Goal: Check status

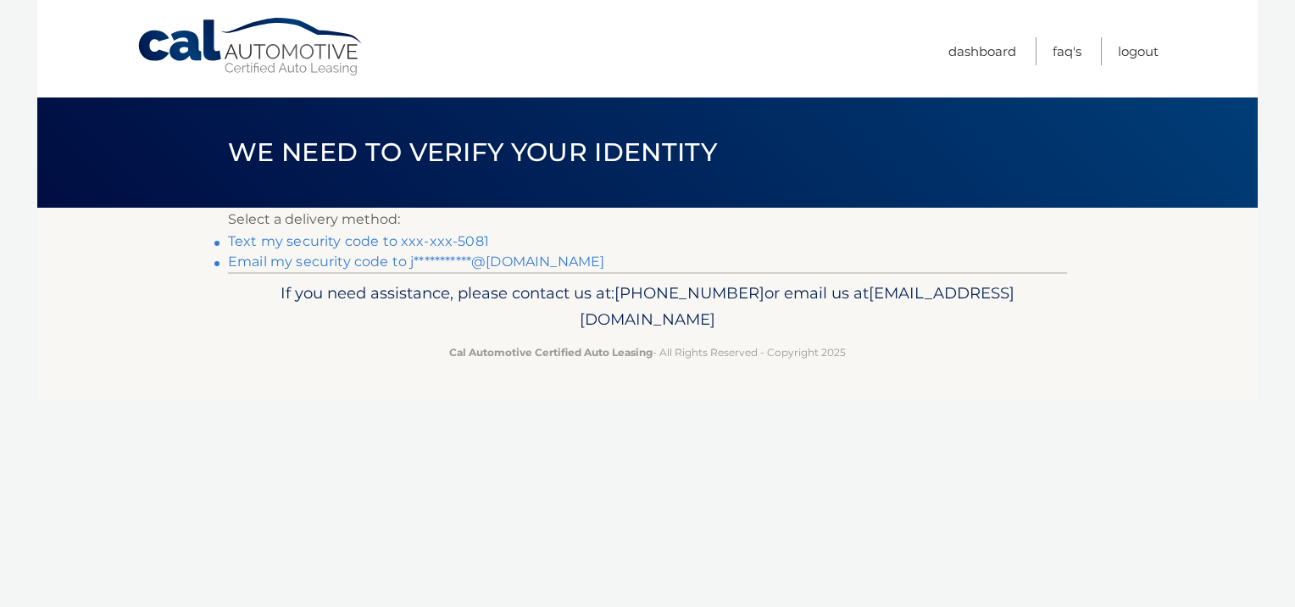
click at [408, 239] on link "Text my security code to xxx-xxx-5081" at bounding box center [358, 241] width 261 height 16
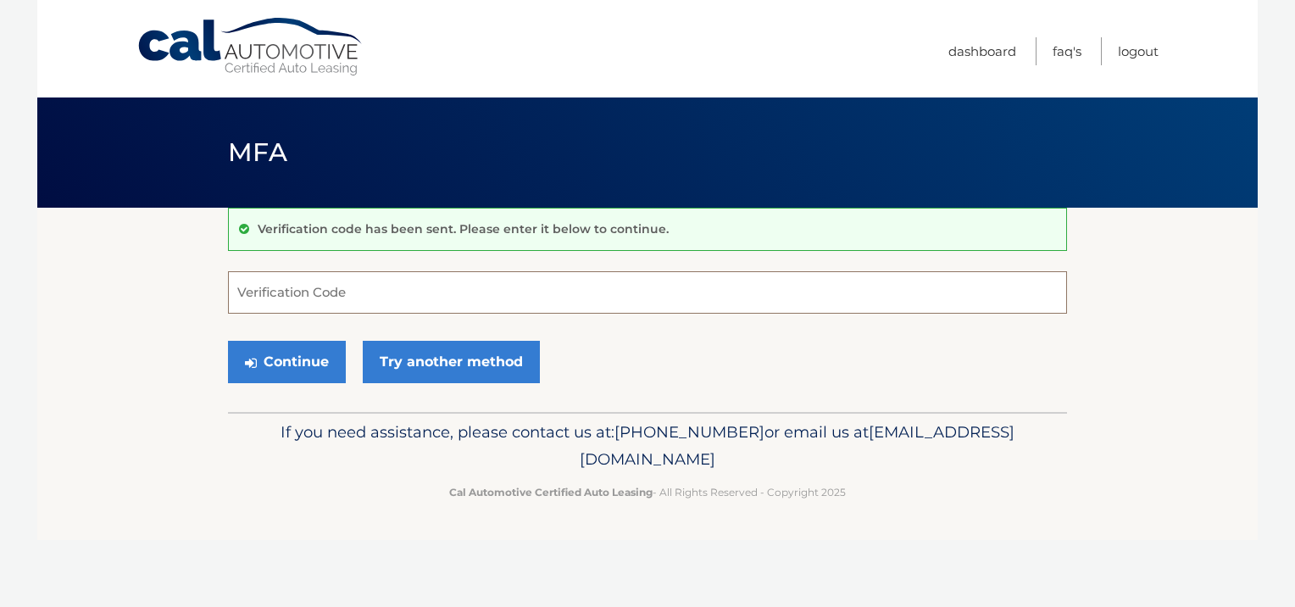
click at [391, 294] on input "Verification Code" at bounding box center [647, 292] width 839 height 42
type input "380129"
click at [300, 360] on button "Continue" at bounding box center [287, 362] width 118 height 42
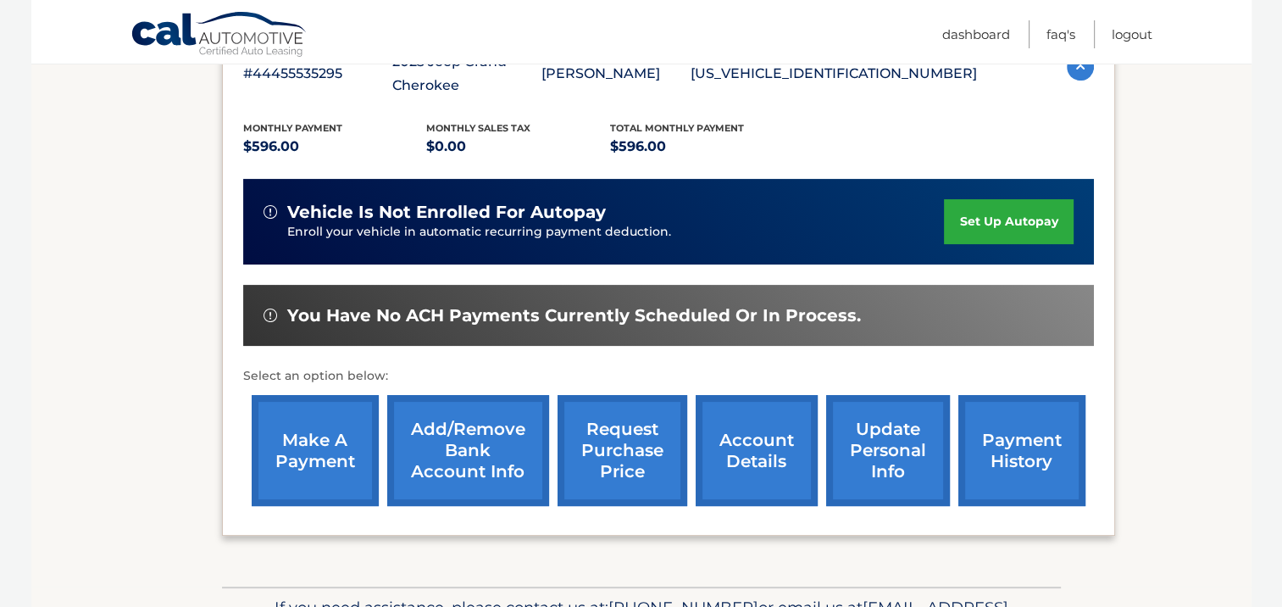
scroll to position [339, 0]
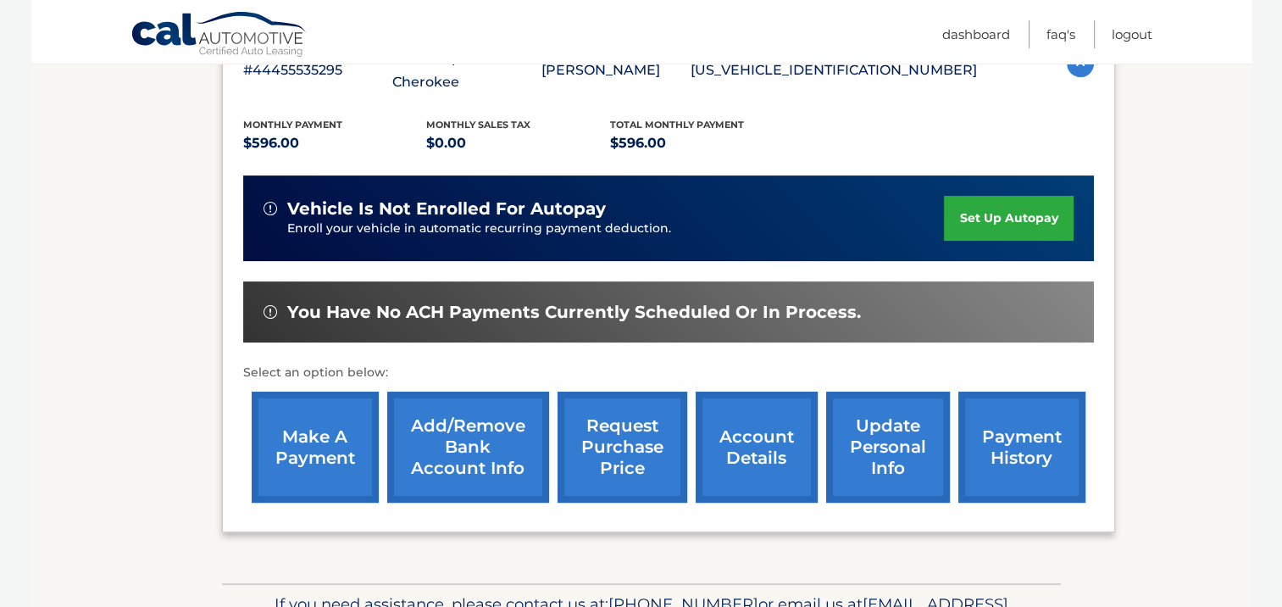
click at [1016, 432] on link "payment history" at bounding box center [1022, 447] width 127 height 111
click at [765, 433] on link "account details" at bounding box center [757, 447] width 122 height 111
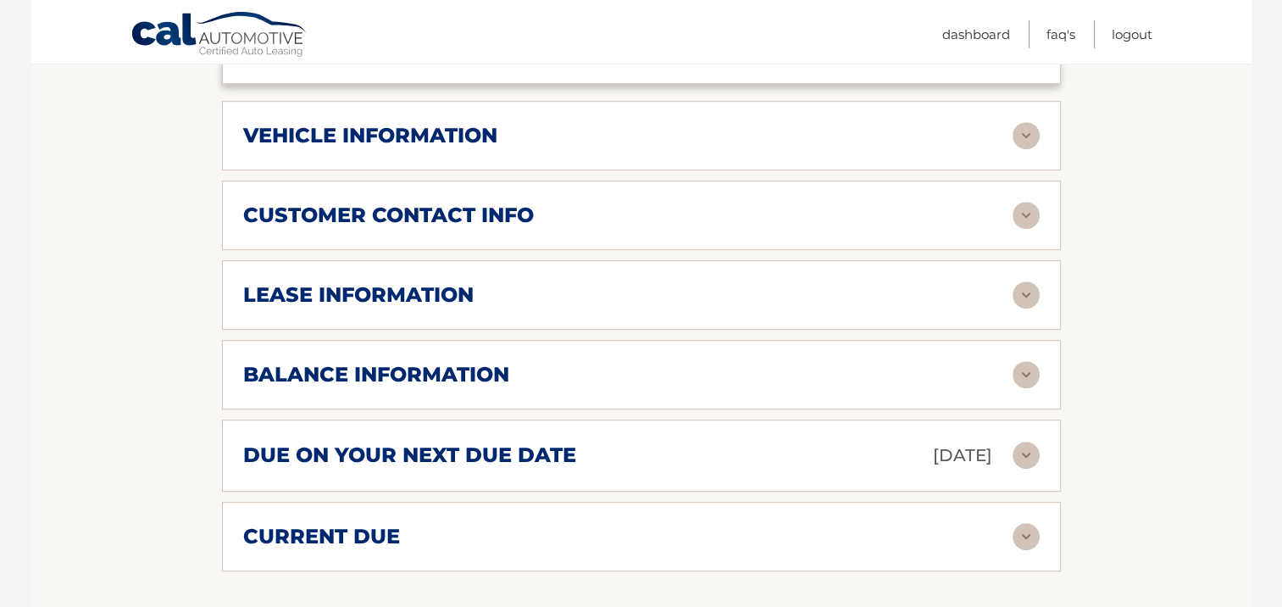
scroll to position [814, 0]
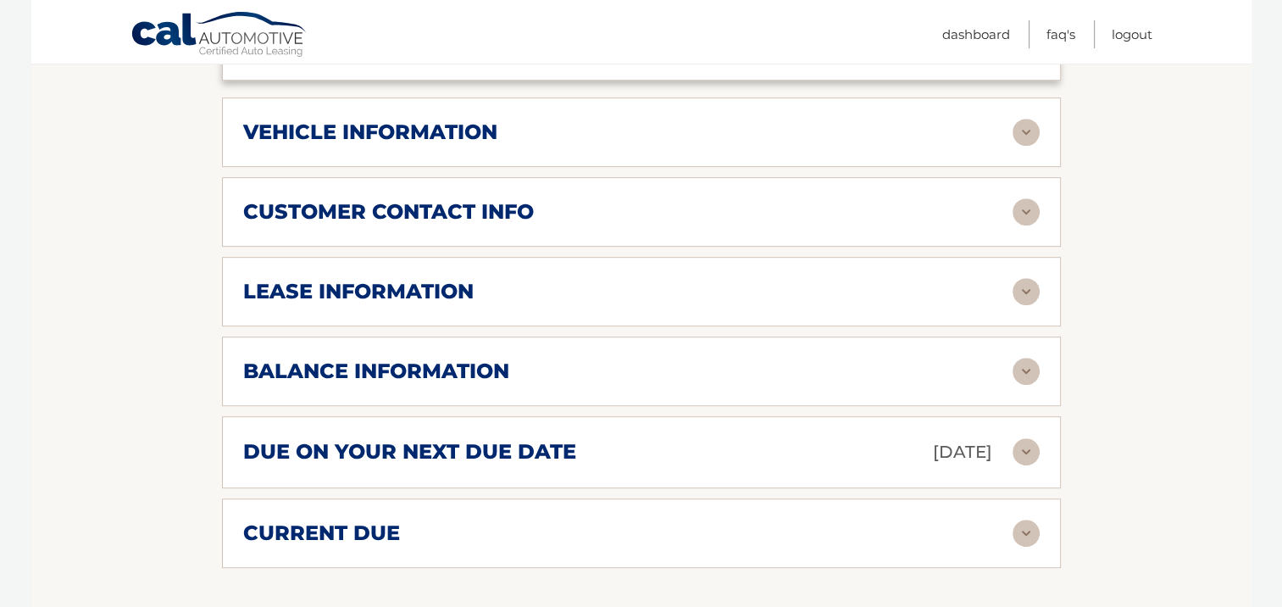
click at [1022, 361] on img at bounding box center [1026, 371] width 27 height 27
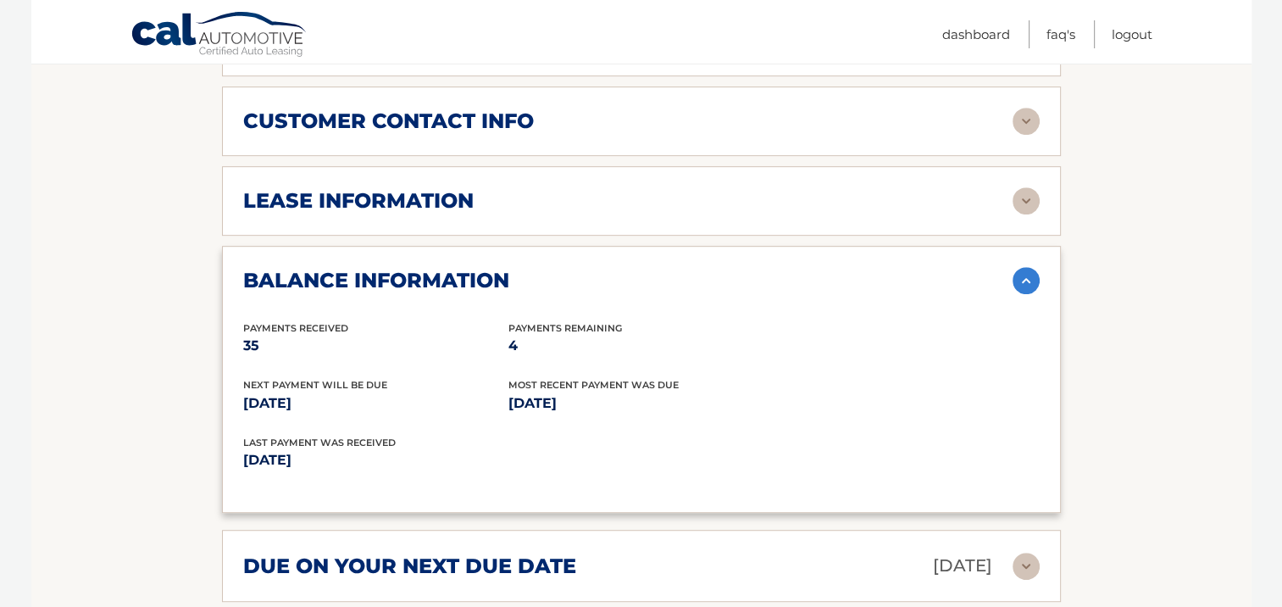
scroll to position [949, 0]
